Goal: Find specific page/section: Find specific page/section

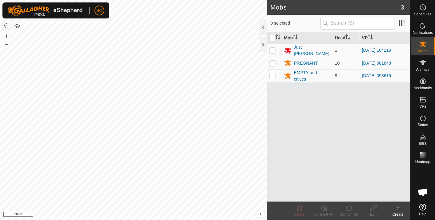
scroll to position [1829, 0]
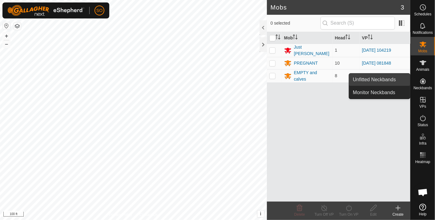
click at [385, 77] on link "Unfitted Neckbands" at bounding box center [379, 80] width 61 height 12
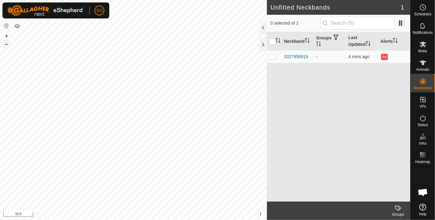
click at [142, 131] on div "WP 4 Type: trough Capacity: 100L Water Level: 100% Drinkable: Yes + – ⇧ i This …" at bounding box center [133, 110] width 267 height 220
click at [424, 43] on icon at bounding box center [423, 45] width 7 height 6
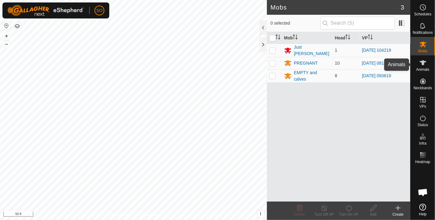
click at [423, 62] on icon at bounding box center [423, 62] width 7 height 5
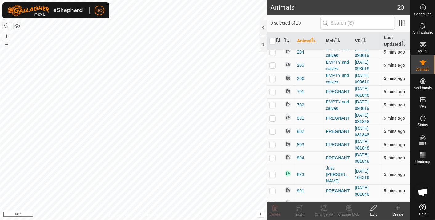
scroll to position [111, 0]
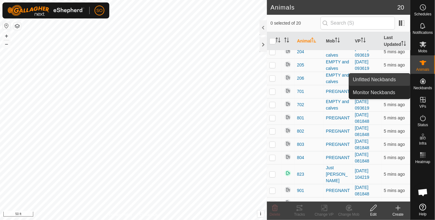
click at [383, 77] on span "Unfitted Neckbands" at bounding box center [374, 79] width 43 height 7
